Goal: Task Accomplishment & Management: Complete application form

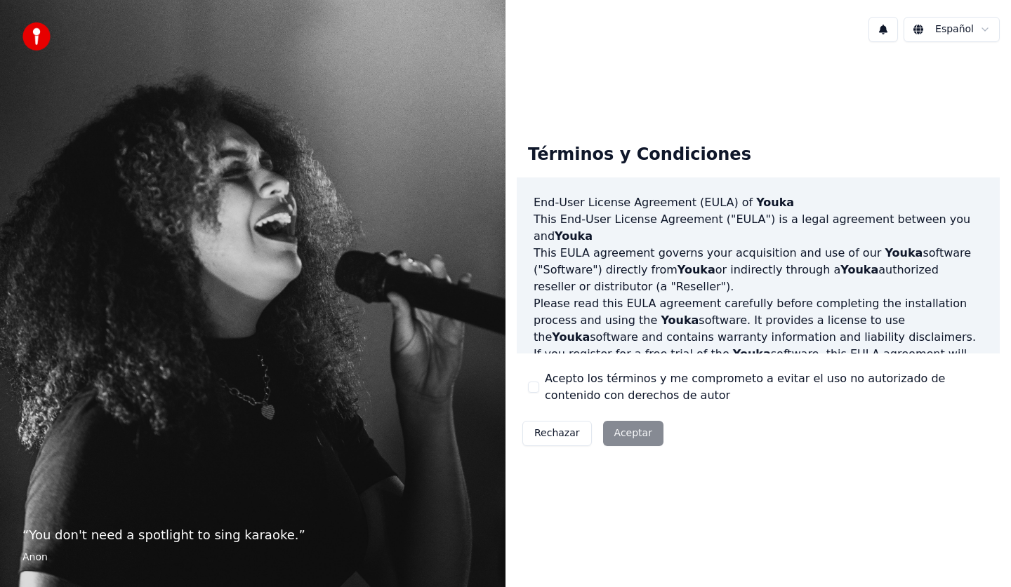
click at [620, 432] on div "Rechazar Aceptar" at bounding box center [593, 434] width 152 height 36
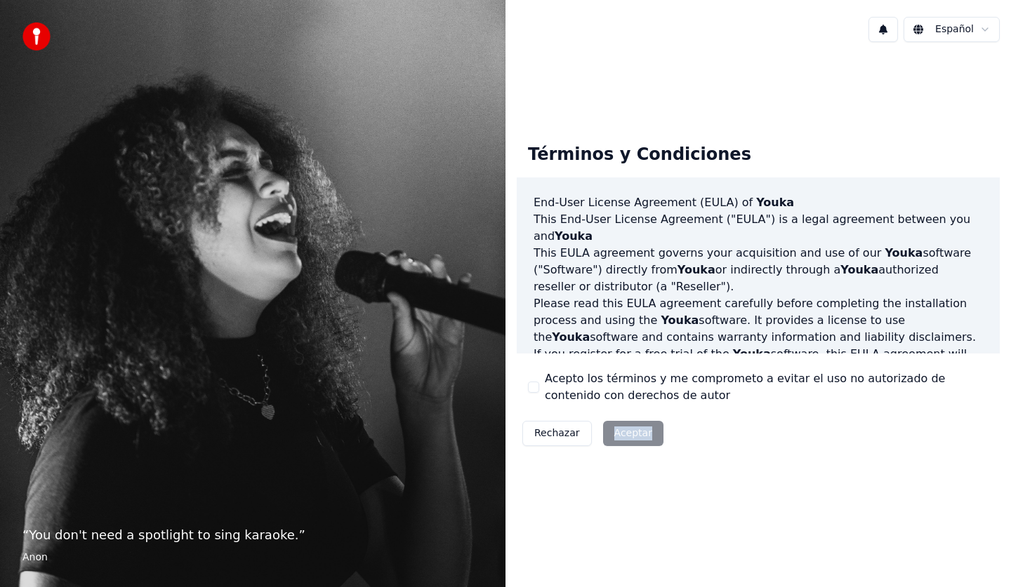
click at [620, 432] on div "Rechazar Aceptar" at bounding box center [593, 434] width 152 height 36
click at [884, 28] on button at bounding box center [882, 29] width 29 height 25
click at [874, 69] on div "No hay nuevas notificaciones" at bounding box center [870, 59] width 282 height 29
click at [875, 60] on div "No hay nuevas notificaciones" at bounding box center [870, 59] width 270 height 17
click at [921, 68] on div "No hay nuevas notificaciones" at bounding box center [870, 59] width 282 height 29
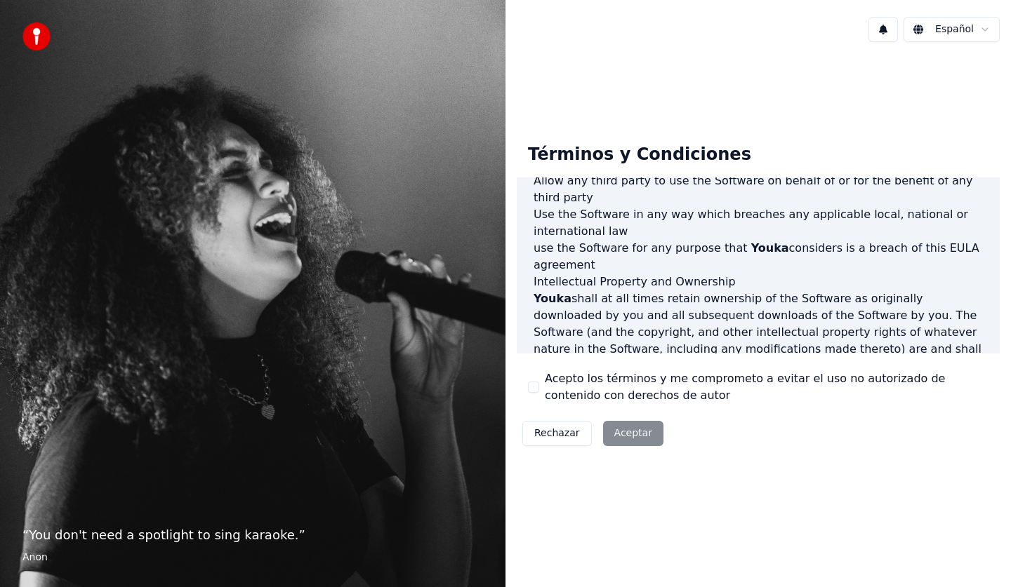
scroll to position [851, 0]
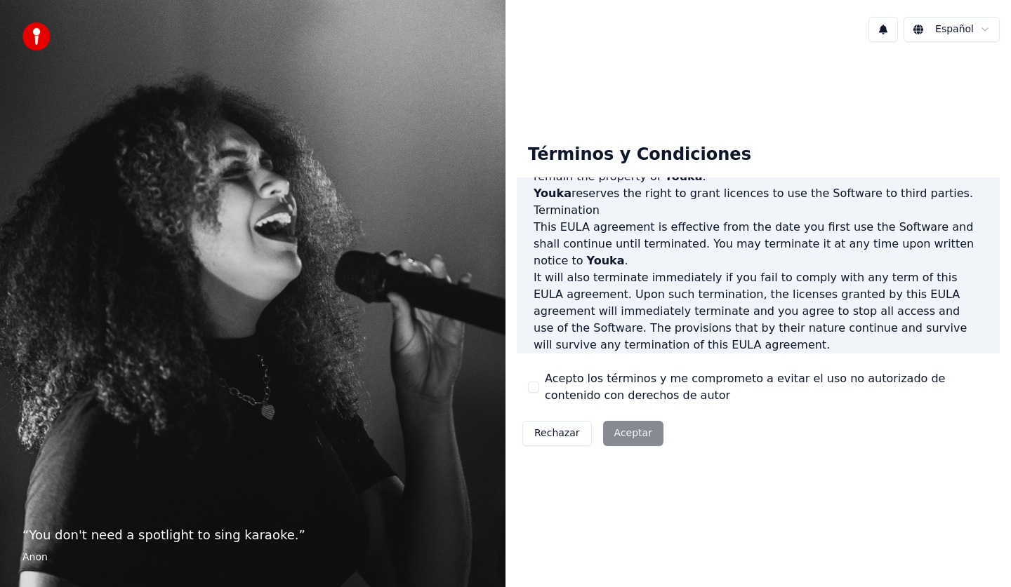
click at [624, 433] on div "Rechazar Aceptar" at bounding box center [593, 434] width 152 height 36
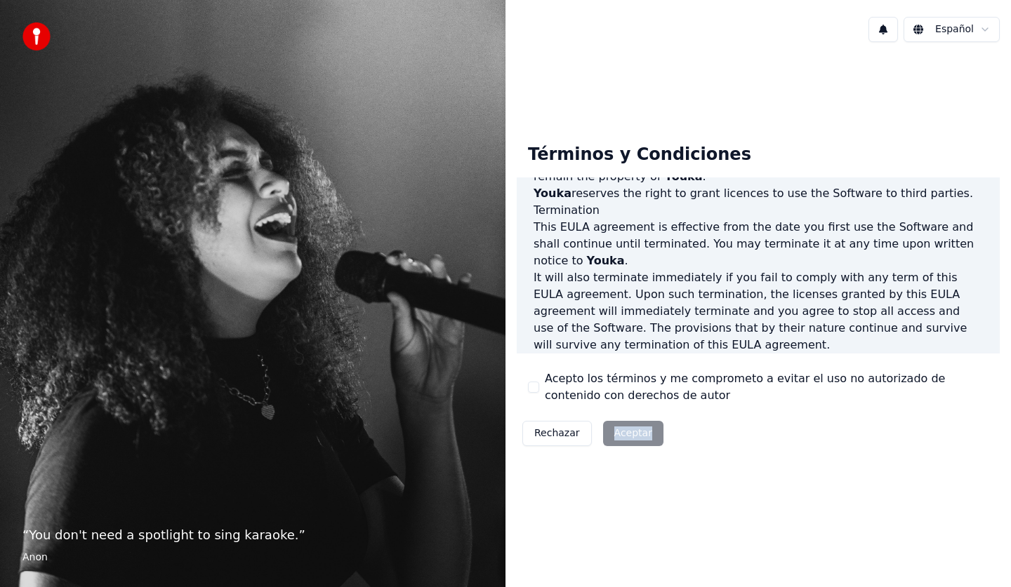
click at [532, 438] on button "Rechazar" at bounding box center [556, 433] width 69 height 25
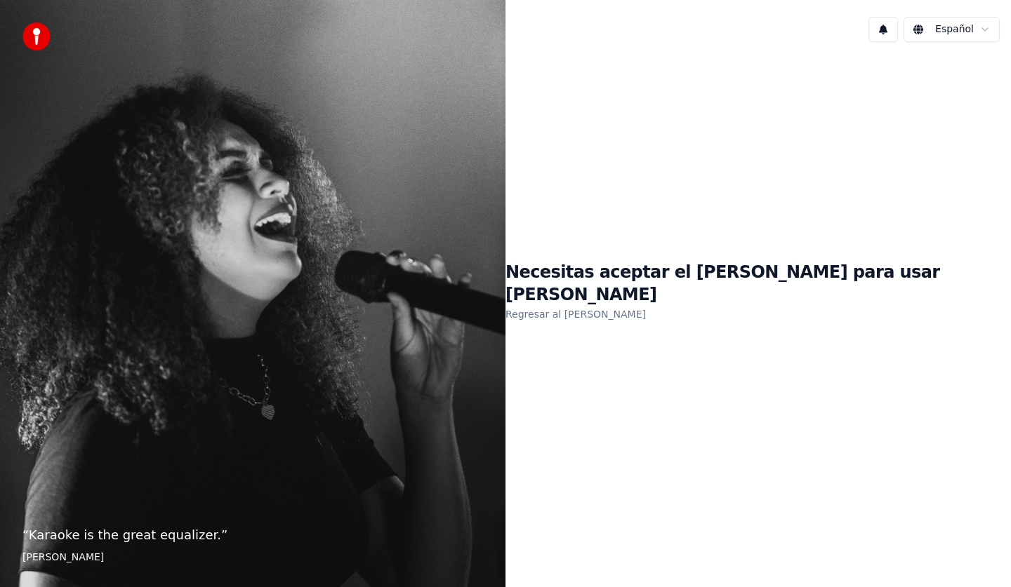
click at [646, 303] on link "Regresar al [PERSON_NAME]" at bounding box center [575, 314] width 140 height 22
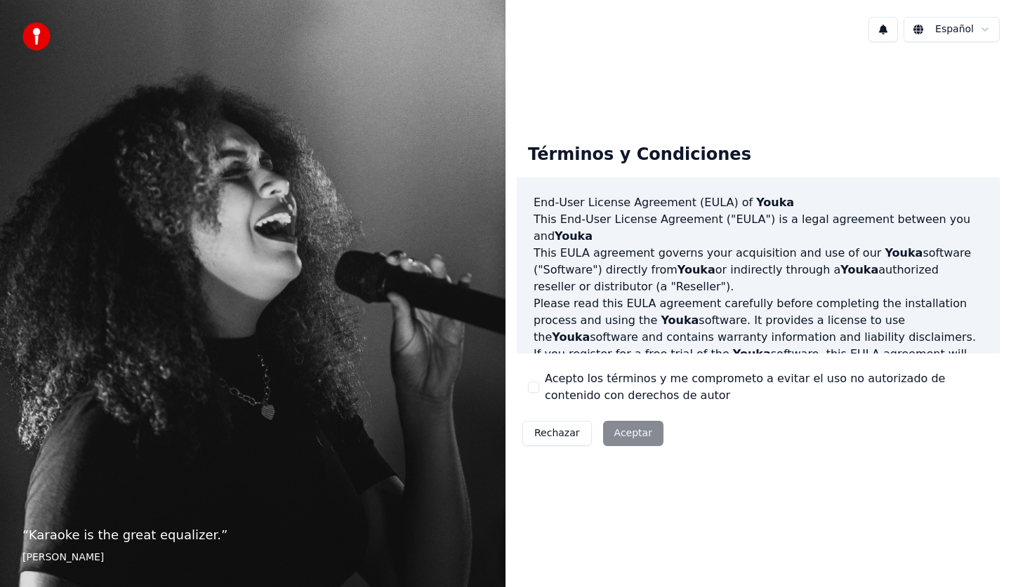
click at [626, 431] on div "Rechazar Aceptar" at bounding box center [593, 434] width 152 height 36
click at [625, 431] on div "Rechazar Aceptar" at bounding box center [593, 434] width 152 height 36
